Goal: Task Accomplishment & Management: Manage account settings

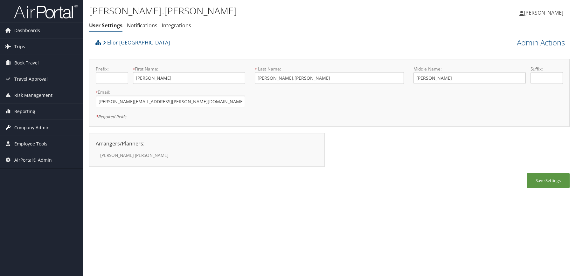
click at [40, 126] on span "Company Admin" at bounding box center [31, 128] width 35 height 16
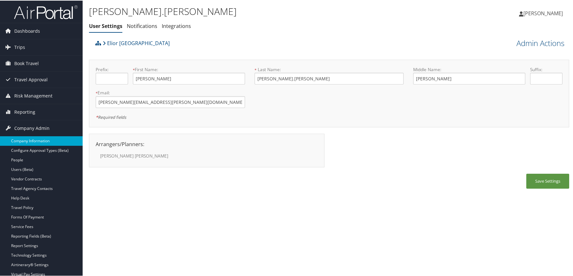
click at [36, 142] on link "Company Information" at bounding box center [41, 141] width 83 height 10
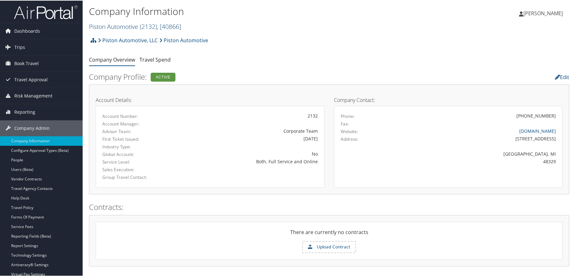
click at [122, 29] on link "Piston Automotive ( 2132 ) , [ 40866 ]" at bounding box center [135, 26] width 92 height 9
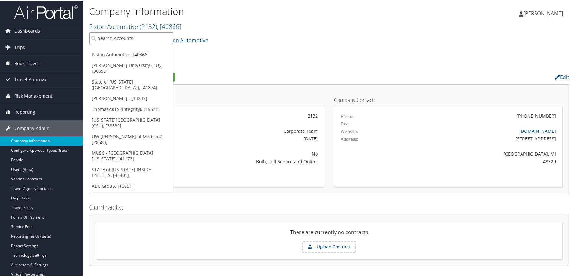
click at [118, 38] on input "search" at bounding box center [131, 38] width 84 height 12
type input "indorama"
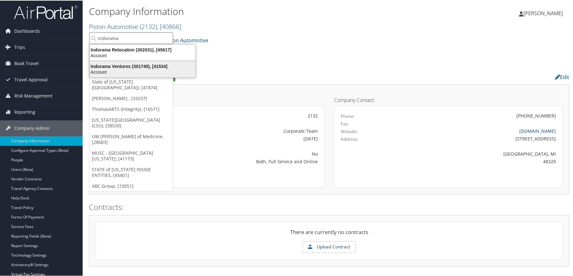
click at [119, 68] on div "Indorama Ventures (301740), [41534]" at bounding box center [142, 66] width 113 height 6
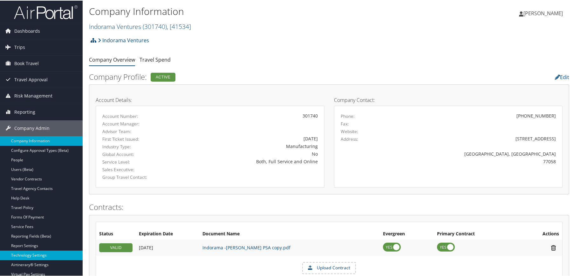
click at [27, 253] on link "Technology Settings" at bounding box center [41, 255] width 83 height 10
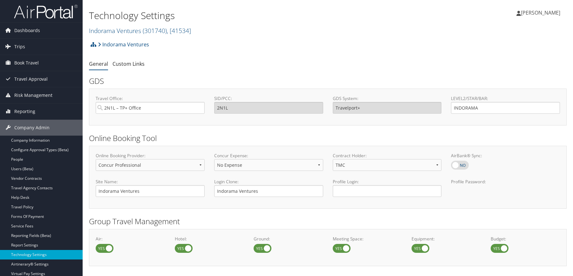
select select "4"
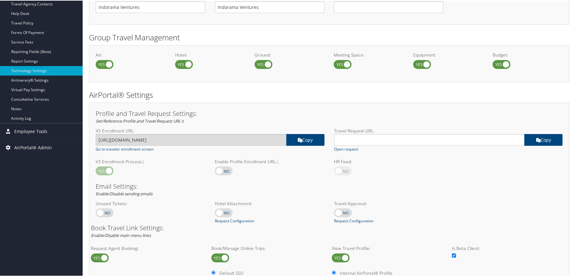
scroll to position [254, 0]
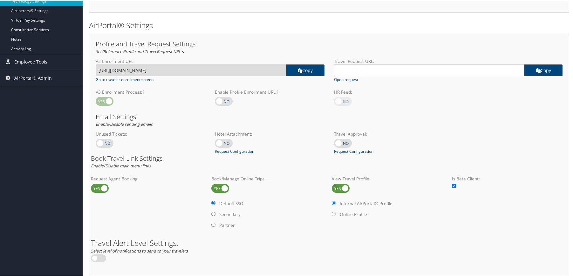
click at [226, 189] on label at bounding box center [220, 187] width 18 height 9
click at [219, 189] on input "checkbox" at bounding box center [217, 188] width 4 height 4
checkbox input "false"
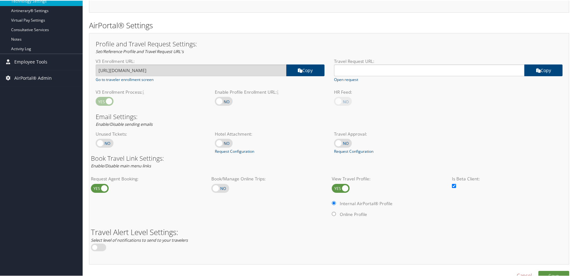
click at [344, 187] on label at bounding box center [341, 187] width 18 height 9
click at [339, 187] on input "checkbox" at bounding box center [337, 188] width 4 height 4
checkbox input "false"
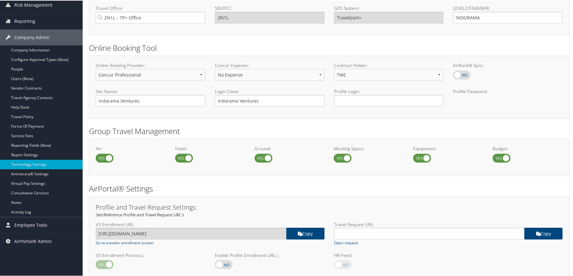
scroll to position [46, 0]
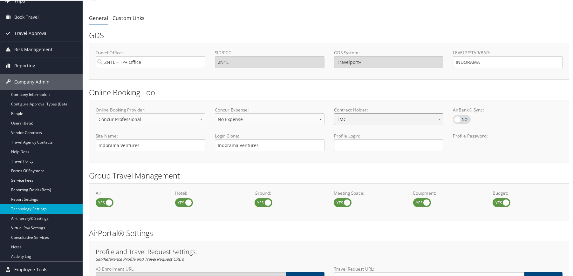
click at [361, 119] on select "Client TMC" at bounding box center [389, 119] width 110 height 12
click at [354, 146] on input "Profile Login:" at bounding box center [389, 145] width 110 height 12
click at [309, 114] on select "No Expense Expense Standard Expense Premium" at bounding box center [270, 119] width 110 height 12
drag, startPoint x: 189, startPoint y: 93, endPoint x: 183, endPoint y: 109, distance: 16.9
click at [189, 92] on h2 "Online Booking Tool" at bounding box center [329, 91] width 480 height 11
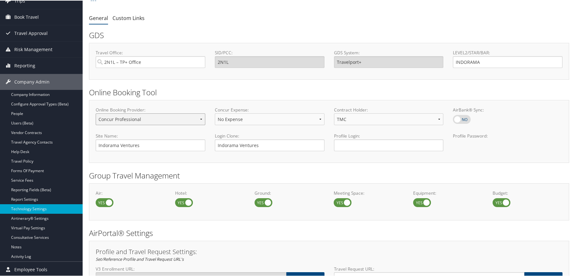
click at [186, 118] on select "Concur Standard Concur Professional Deem Certify" at bounding box center [151, 119] width 110 height 12
select select
click at [96, 113] on select "Concur Standard Concur Professional Deem Certify" at bounding box center [151, 119] width 110 height 12
drag, startPoint x: 231, startPoint y: 145, endPoint x: 203, endPoint y: 144, distance: 28.0
click at [203, 144] on div "Site Name: Indorama Ventures Login Clone: Indorama Ventures Profile Login: Prof…" at bounding box center [329, 143] width 477 height 23
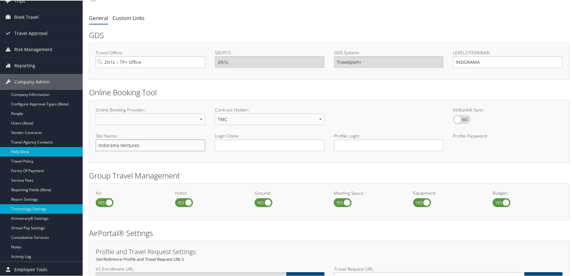
drag, startPoint x: 185, startPoint y: 148, endPoint x: 67, endPoint y: 147, distance: 117.9
click at [67, 147] on div "Dashboards AirPortal 360™ (Manager) AirPortal 360™ (Agent) My Travel Dashboard …" at bounding box center [288, 210] width 576 height 513
click at [189, 154] on div "Site Name:" at bounding box center [150, 143] width 119 height 23
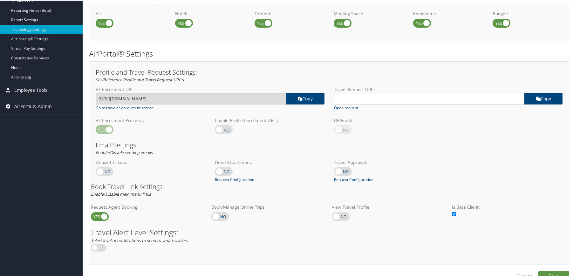
scroll to position [237, 0]
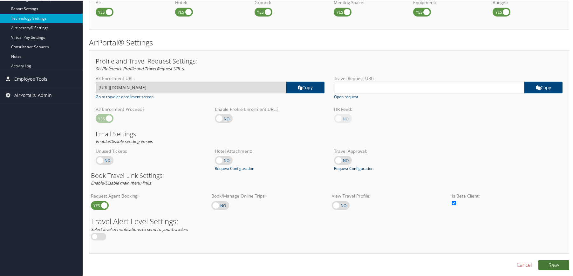
click at [565, 266] on button "Save" at bounding box center [554, 265] width 31 height 10
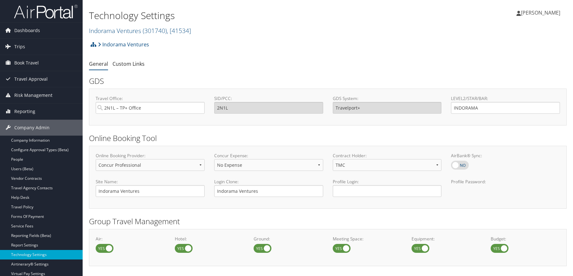
select select "4"
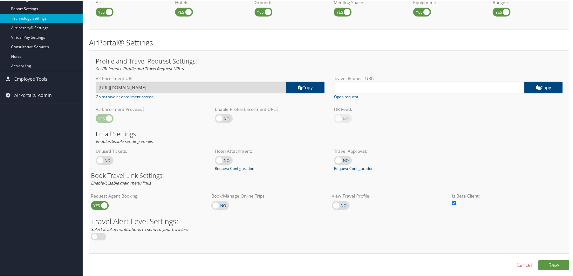
click at [225, 208] on label at bounding box center [220, 205] width 18 height 9
click at [219, 208] on input "checkbox" at bounding box center [217, 205] width 4 height 4
checkbox input "true"
radio input "true"
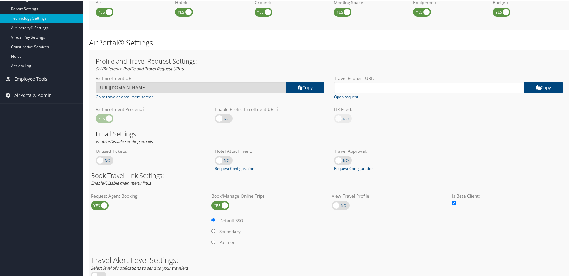
click at [344, 208] on label at bounding box center [341, 205] width 18 height 9
click at [339, 208] on input "checkbox" at bounding box center [337, 205] width 4 height 4
checkbox input "true"
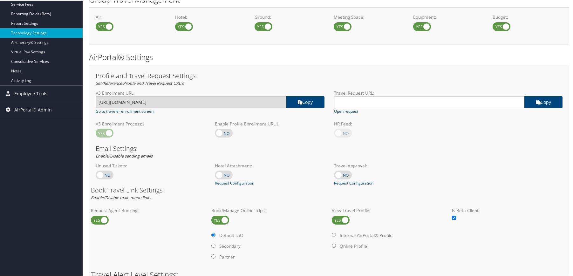
scroll to position [276, 0]
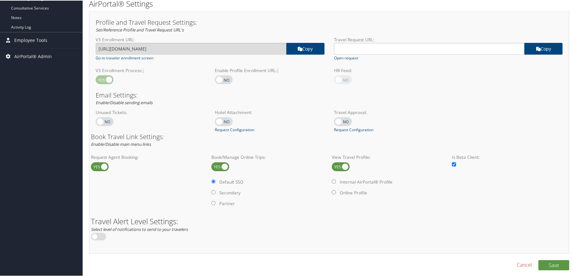
click at [560, 271] on div "Save Cancel" at bounding box center [329, 268] width 490 height 17
click at [556, 265] on button "Save" at bounding box center [554, 265] width 31 height 10
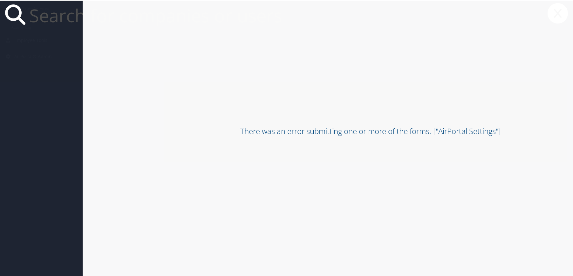
paste input "302031"
type input "302031"
click at [63, 65] on span "Indorama Relocation" at bounding box center [53, 62] width 70 height 10
click at [74, 64] on span "Indorama Relocation" at bounding box center [53, 62] width 70 height 10
click at [470, 133] on h2 "There was an error submitting one or more of the forms. ["AirPortal Settings"]" at bounding box center [371, 130] width 576 height 11
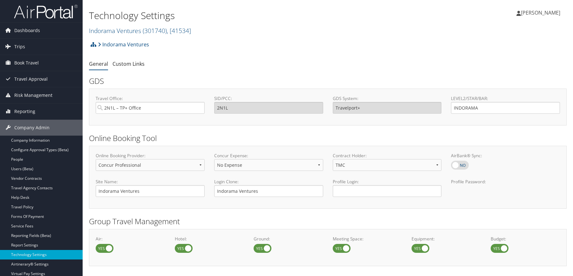
select select "4"
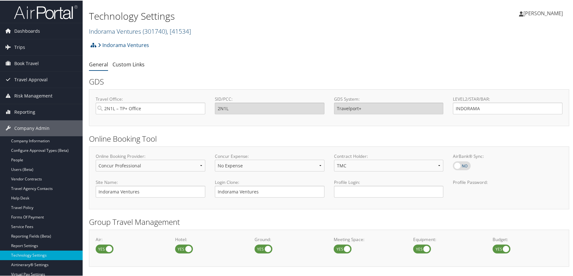
click at [126, 32] on link "Indorama Ventures ( 301740 ) , [ 41534 ]" at bounding box center [140, 30] width 102 height 9
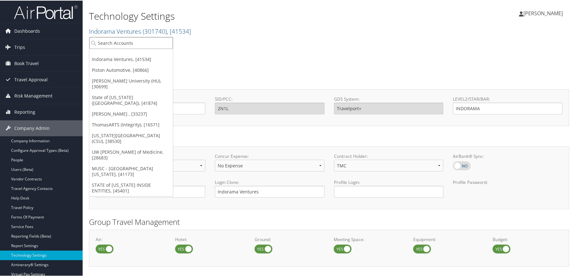
click at [123, 42] on input "search" at bounding box center [131, 43] width 84 height 12
paste input "302031"
type input "302031"
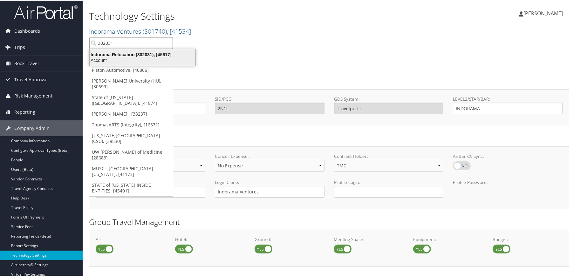
click at [128, 54] on div "Indorama Relocation (302031), [45617]" at bounding box center [142, 54] width 113 height 6
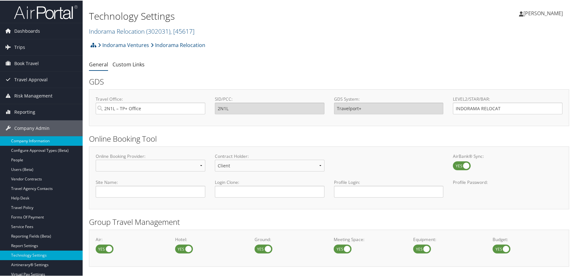
click at [38, 141] on link "Company Information" at bounding box center [41, 141] width 83 height 10
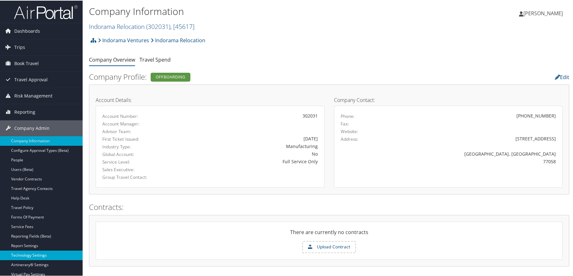
click at [46, 254] on link "Technology Settings" at bounding box center [41, 255] width 83 height 10
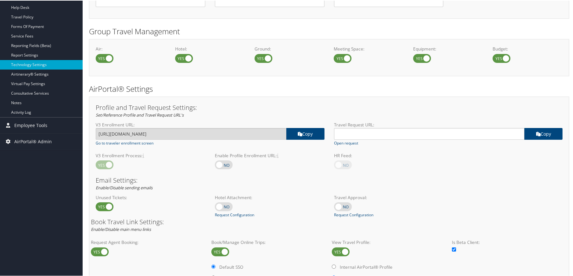
scroll to position [350, 0]
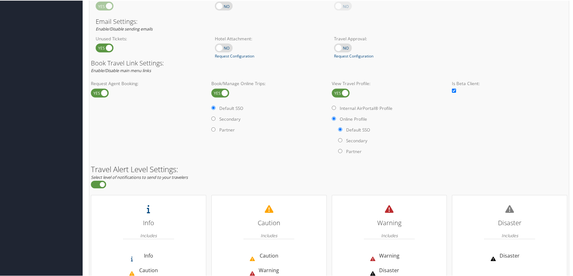
drag, startPoint x: 222, startPoint y: 95, endPoint x: 238, endPoint y: 94, distance: 16.2
click at [223, 94] on label at bounding box center [220, 92] width 18 height 9
click at [219, 94] on input "checkbox" at bounding box center [217, 93] width 4 height 4
checkbox input "false"
click at [339, 92] on label at bounding box center [341, 92] width 18 height 9
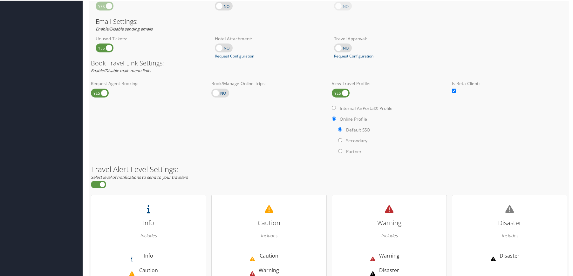
click at [339, 92] on input "checkbox" at bounding box center [337, 93] width 4 height 4
checkbox input "false"
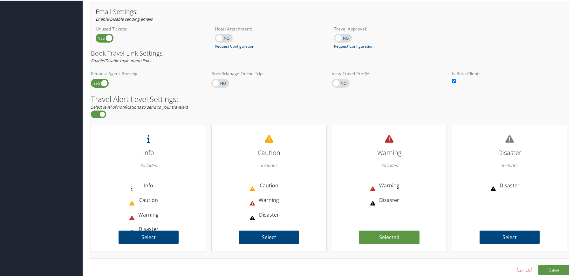
scroll to position [364, 0]
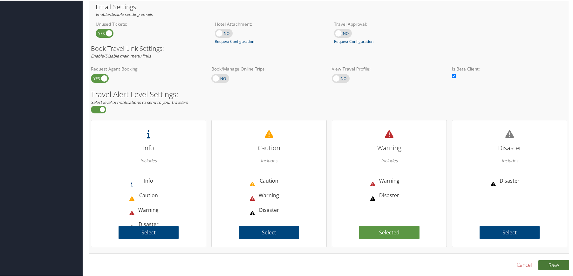
click at [555, 268] on button "Save" at bounding box center [554, 265] width 31 height 10
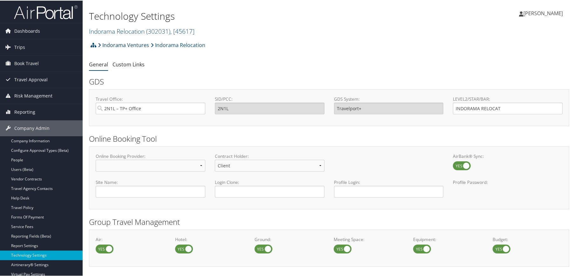
click at [121, 45] on link "Indorama Ventures" at bounding box center [123, 44] width 51 height 13
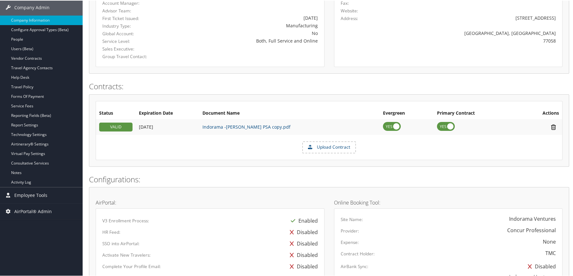
scroll to position [60, 0]
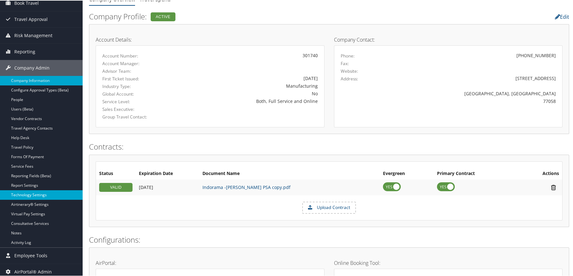
click at [40, 191] on link "Technology Settings" at bounding box center [41, 195] width 83 height 10
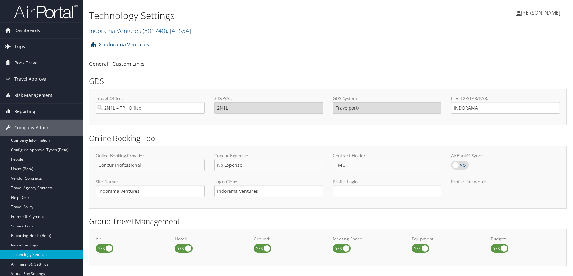
select select "4"
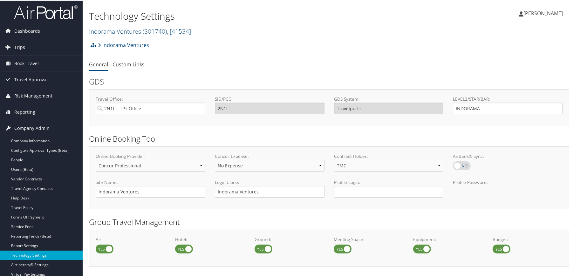
click at [34, 129] on span "Company Admin" at bounding box center [31, 128] width 35 height 16
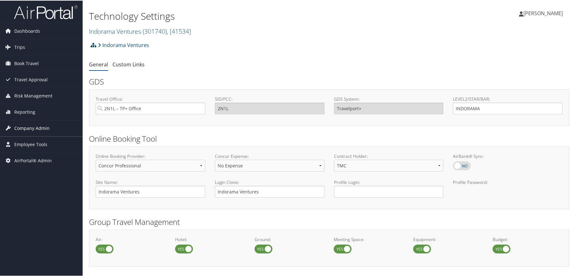
click at [34, 129] on span "Company Admin" at bounding box center [31, 128] width 35 height 16
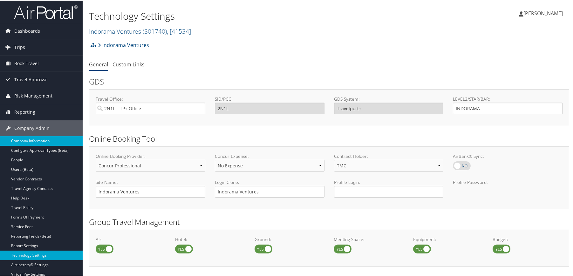
click at [38, 142] on link "Company Information" at bounding box center [41, 141] width 83 height 10
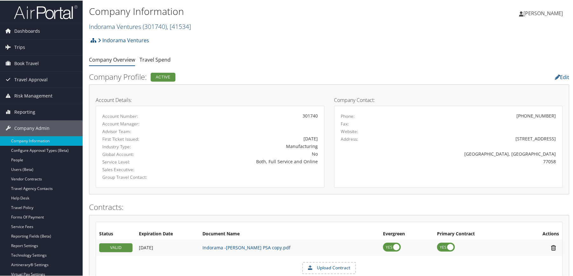
click at [120, 21] on h2 "Indorama Ventures ( 301740 ) , [ 41534 ]" at bounding box center [249, 25] width 320 height 11
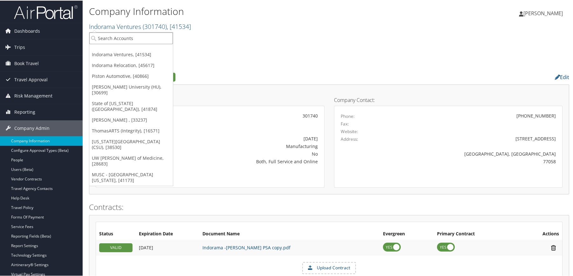
click at [119, 34] on input "search" at bounding box center [131, 38] width 84 height 12
type input "temple"
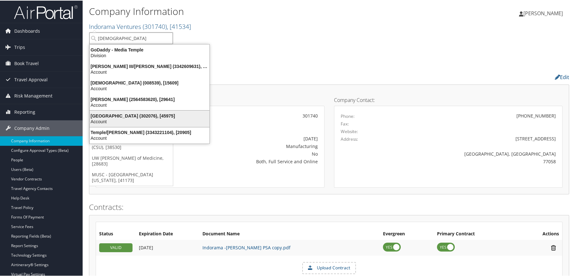
click at [124, 114] on div "Temple University (302076), [45975]" at bounding box center [149, 116] width 127 height 6
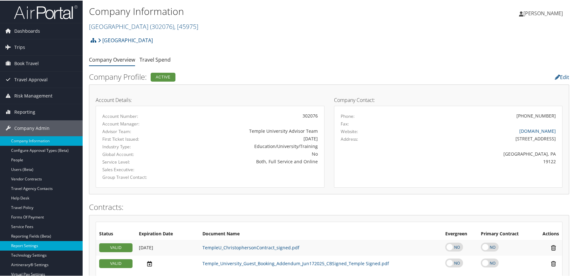
click at [20, 246] on link "Report Settings" at bounding box center [41, 246] width 83 height 10
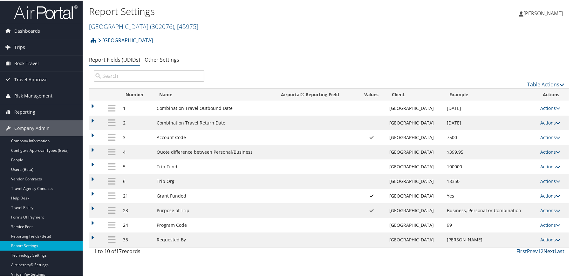
click at [546, 252] on link "Next" at bounding box center [549, 250] width 11 height 7
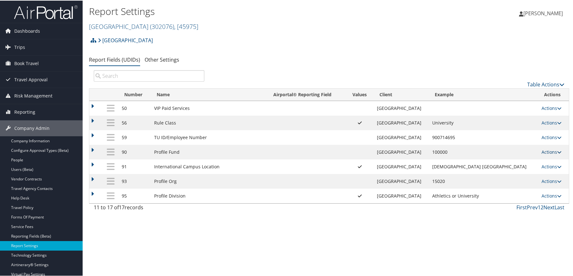
click at [545, 152] on link "Actions" at bounding box center [552, 151] width 20 height 6
click at [495, 182] on icon at bounding box center [494, 183] width 6 height 4
select select "both"
select select "profiled"
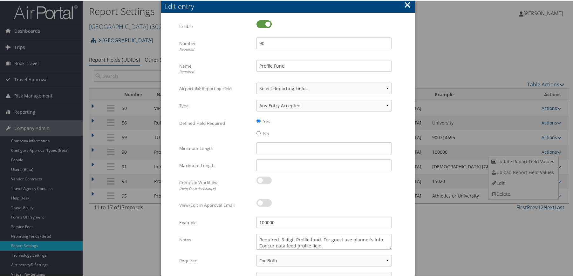
click at [404, 1] on button "×" at bounding box center [407, 4] width 7 height 13
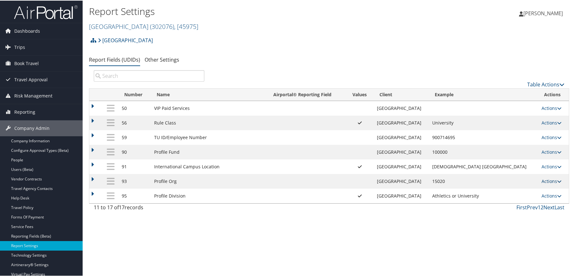
click at [544, 179] on link "Actions" at bounding box center [552, 181] width 20 height 6
click at [525, 189] on link "Update Report Field Values" at bounding box center [523, 190] width 69 height 11
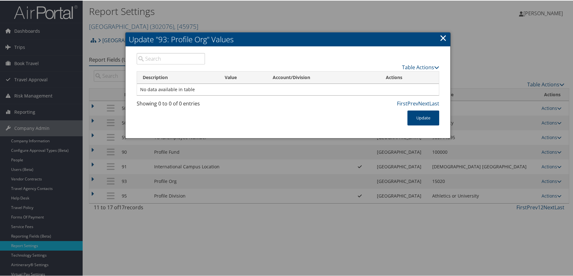
click at [445, 38] on link "×" at bounding box center [443, 37] width 7 height 13
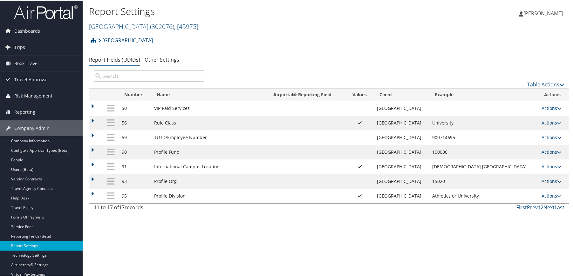
click at [545, 179] on link "Actions" at bounding box center [552, 181] width 20 height 6
click at [503, 216] on link "Edit" at bounding box center [523, 212] width 69 height 11
select select "both"
select select "profiled"
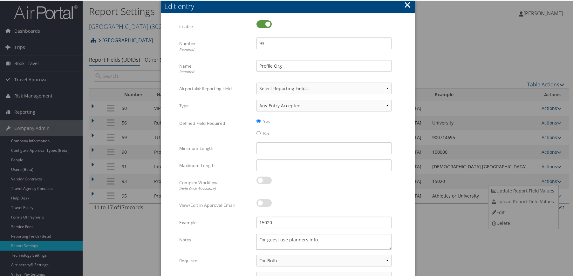
click at [409, 7] on button "×" at bounding box center [407, 4] width 7 height 13
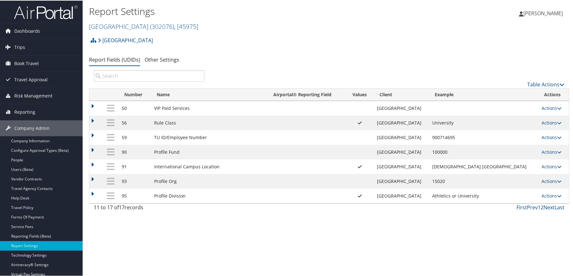
click at [320, 171] on td at bounding box center [307, 166] width 78 height 15
click at [320, 230] on div "Report Settings Temple University ( 302076 ) , [ 45975 ] Temple University Indo…" at bounding box center [329, 138] width 493 height 276
click at [27, 180] on link "Vendor Contracts" at bounding box center [41, 179] width 83 height 10
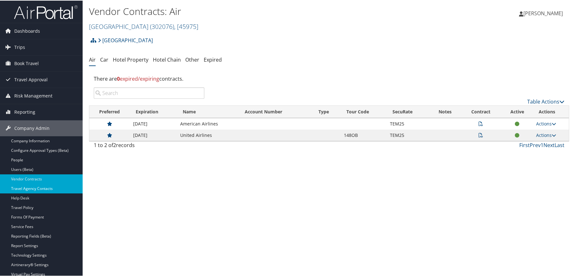
click at [22, 188] on link "Travel Agency Contacts" at bounding box center [41, 188] width 83 height 10
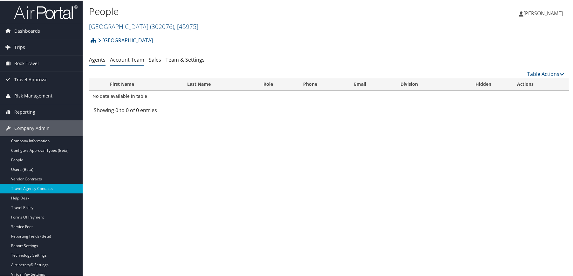
click at [126, 61] on link "Account Team" at bounding box center [127, 59] width 34 height 7
